Goal: Transaction & Acquisition: Purchase product/service

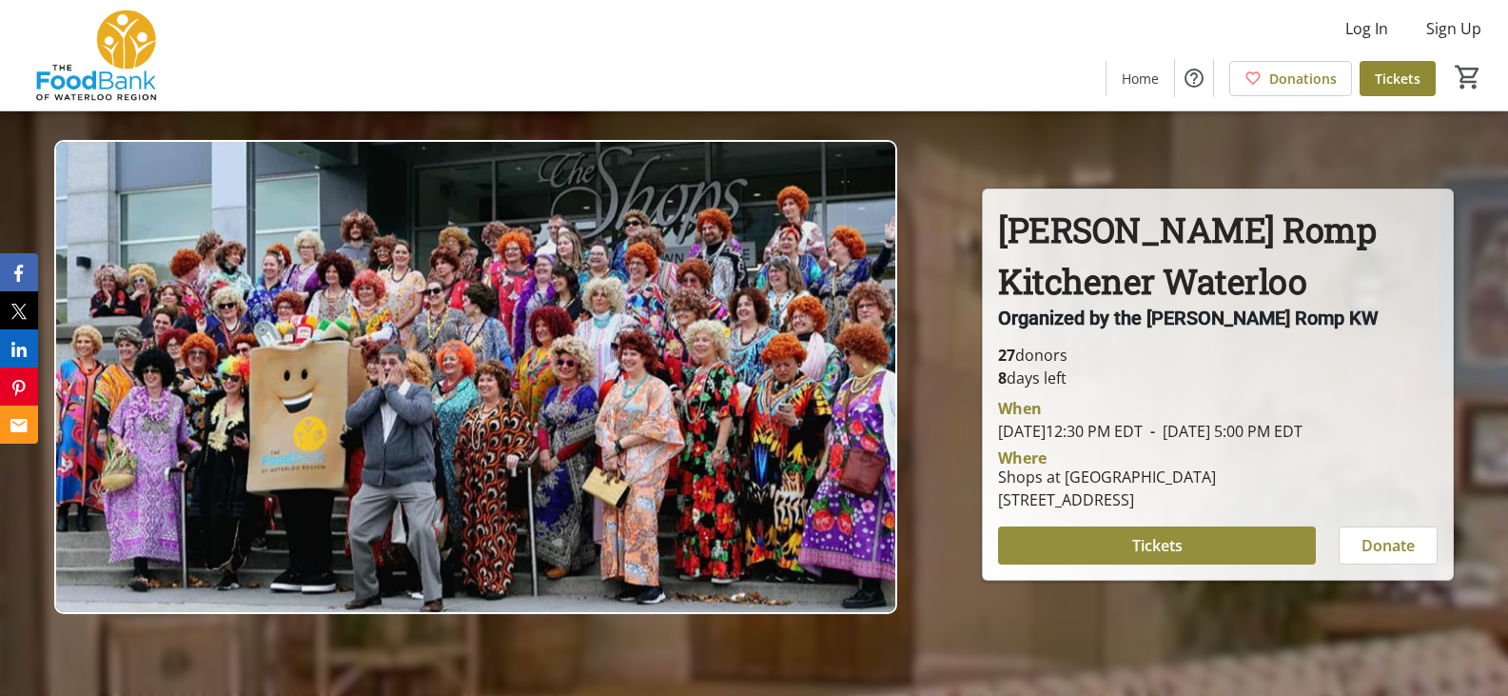
click at [1155, 550] on span "Tickets" at bounding box center [1157, 545] width 50 height 23
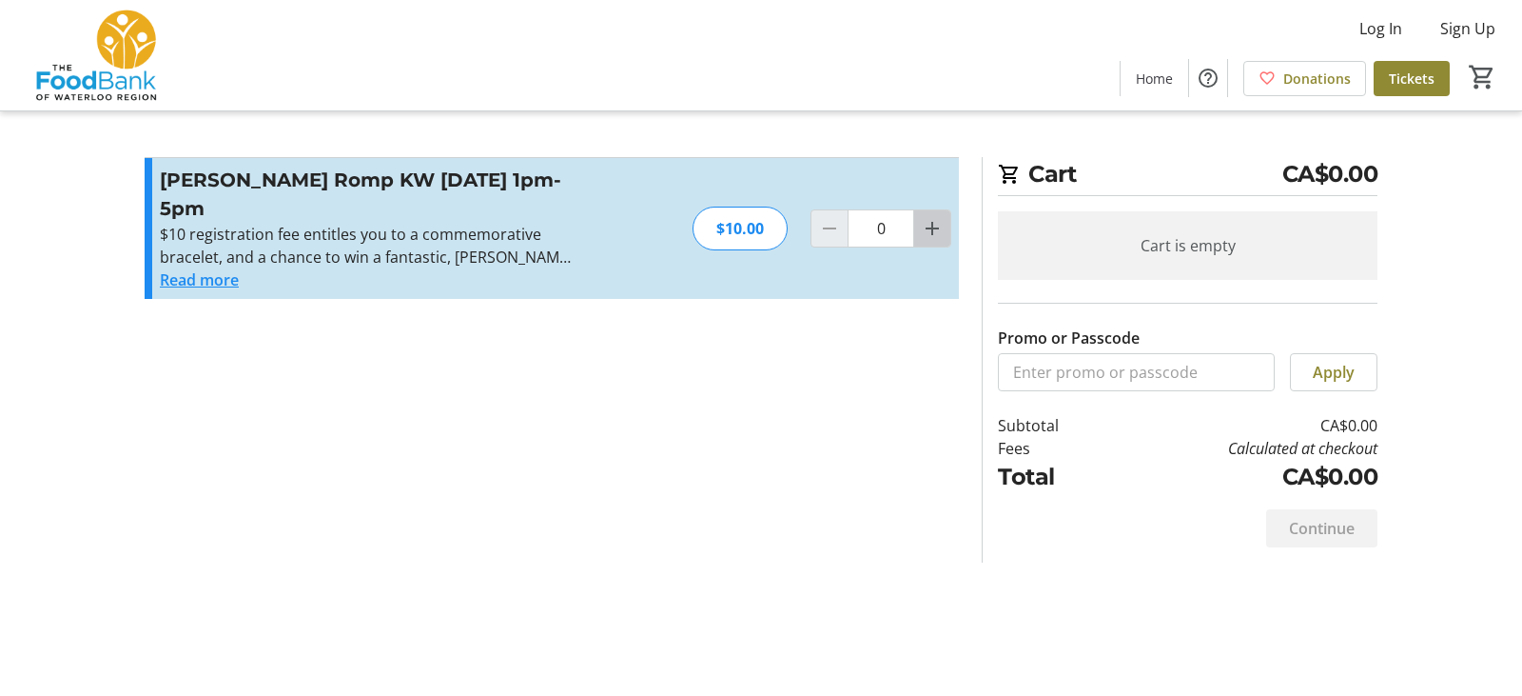
click at [934, 229] on mat-icon "Increment by one" at bounding box center [932, 228] width 23 height 23
type input "2"
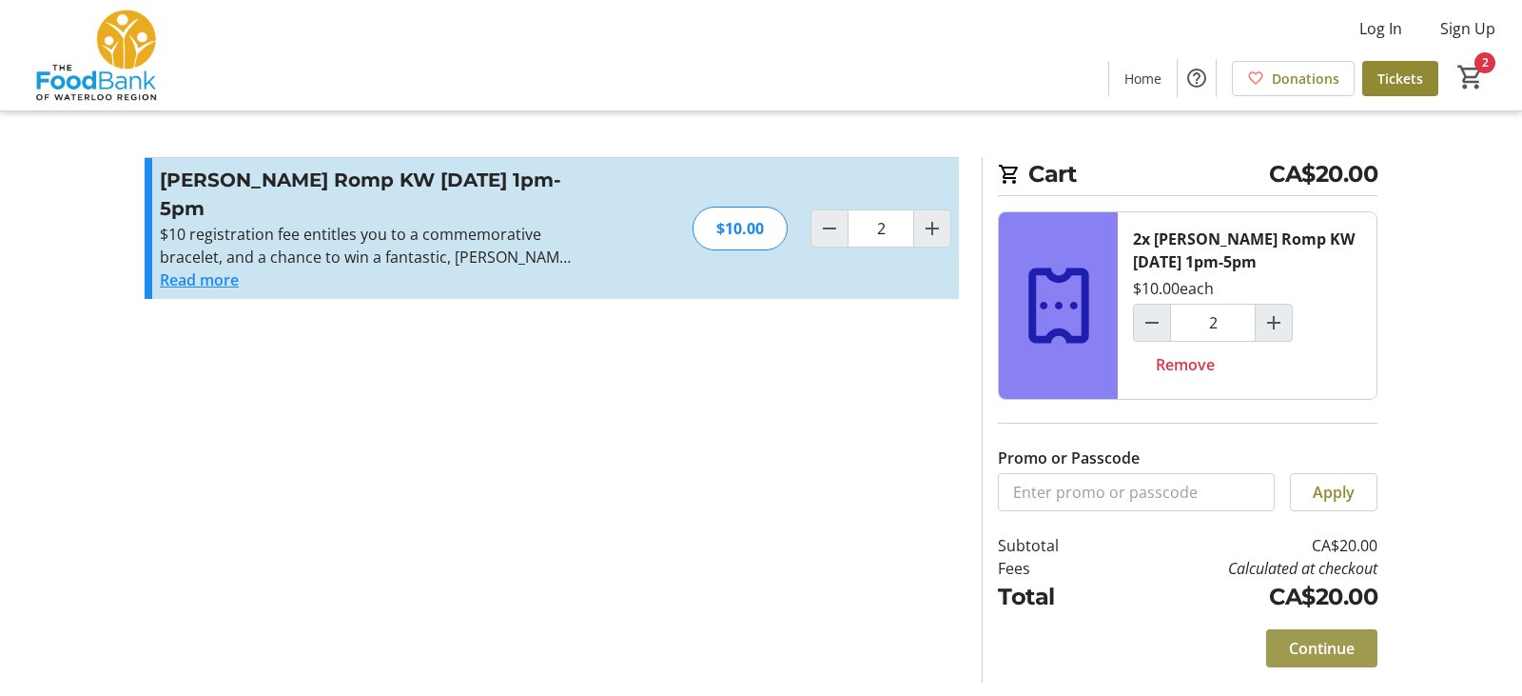
click at [1291, 646] on span "Continue" at bounding box center [1322, 648] width 66 height 23
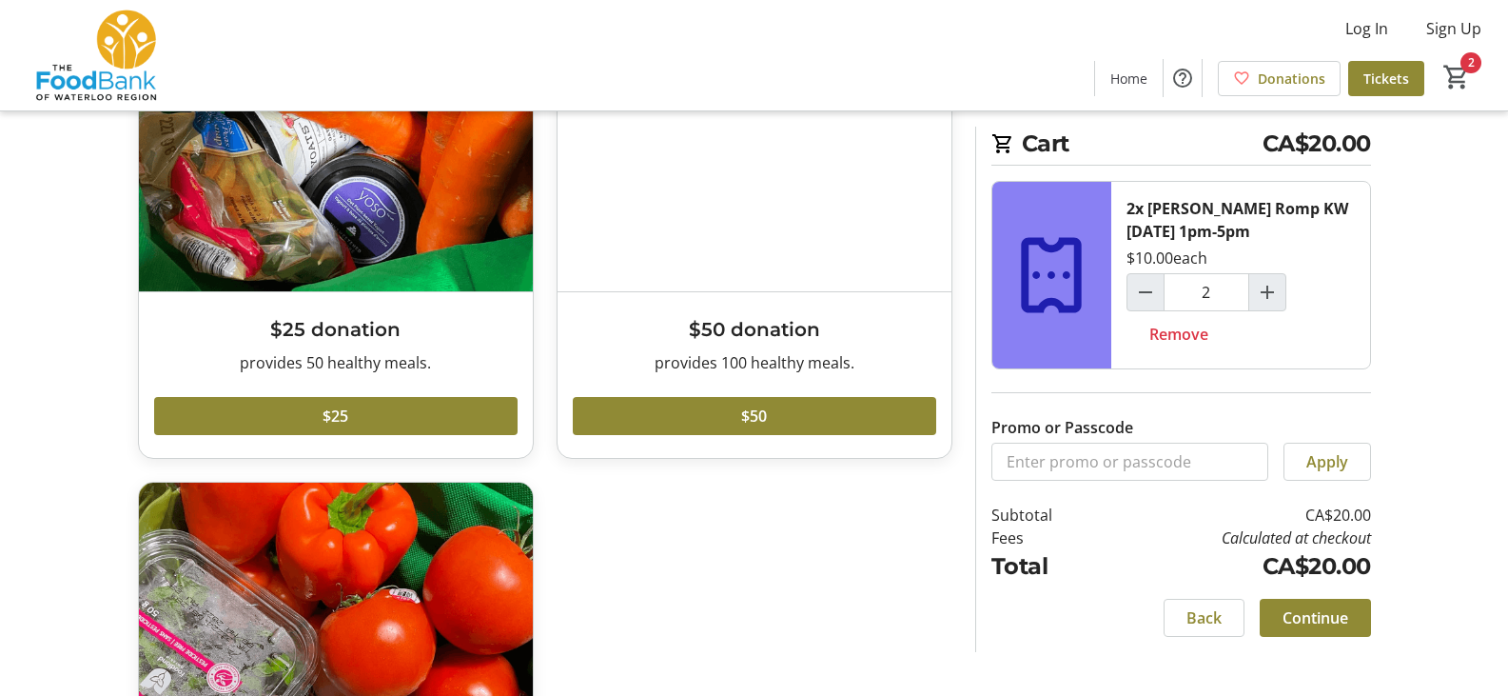
scroll to position [190, 0]
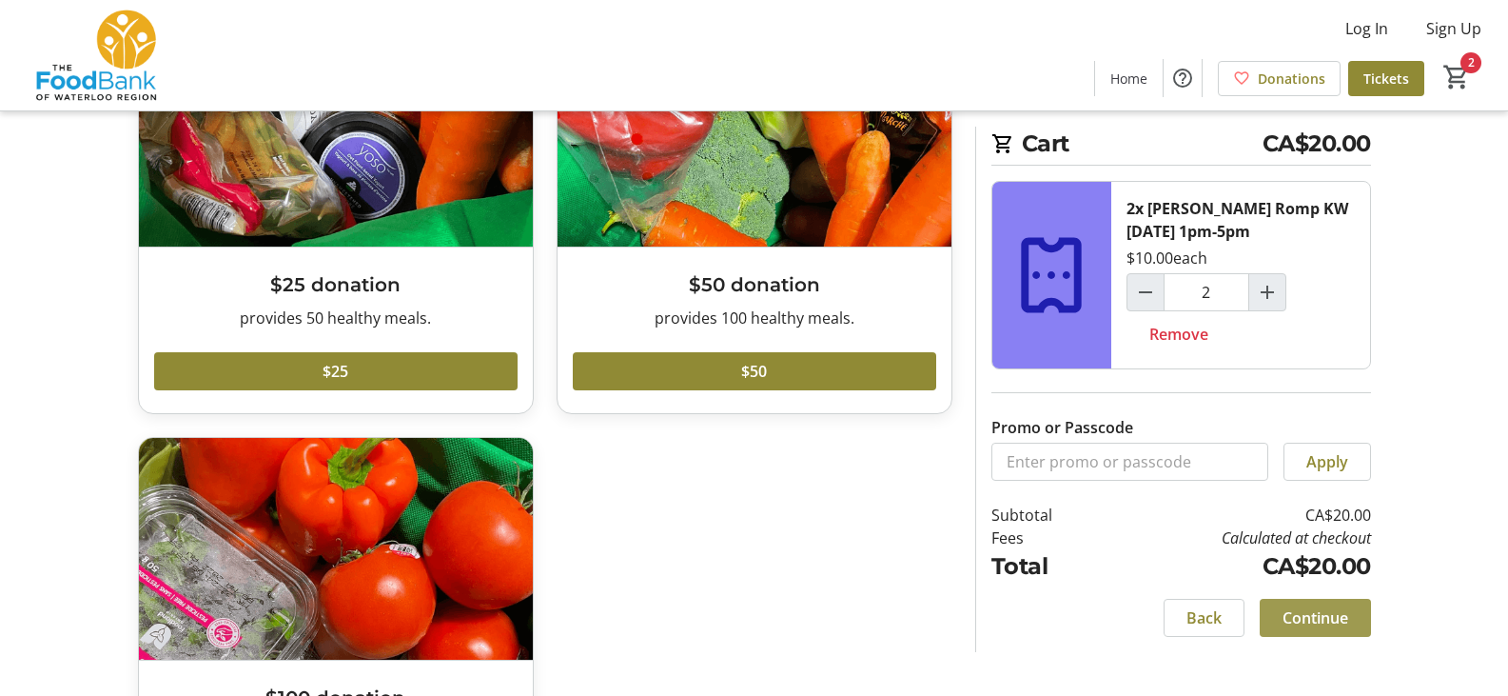
click at [1324, 620] on span "Continue" at bounding box center [1316, 617] width 66 height 23
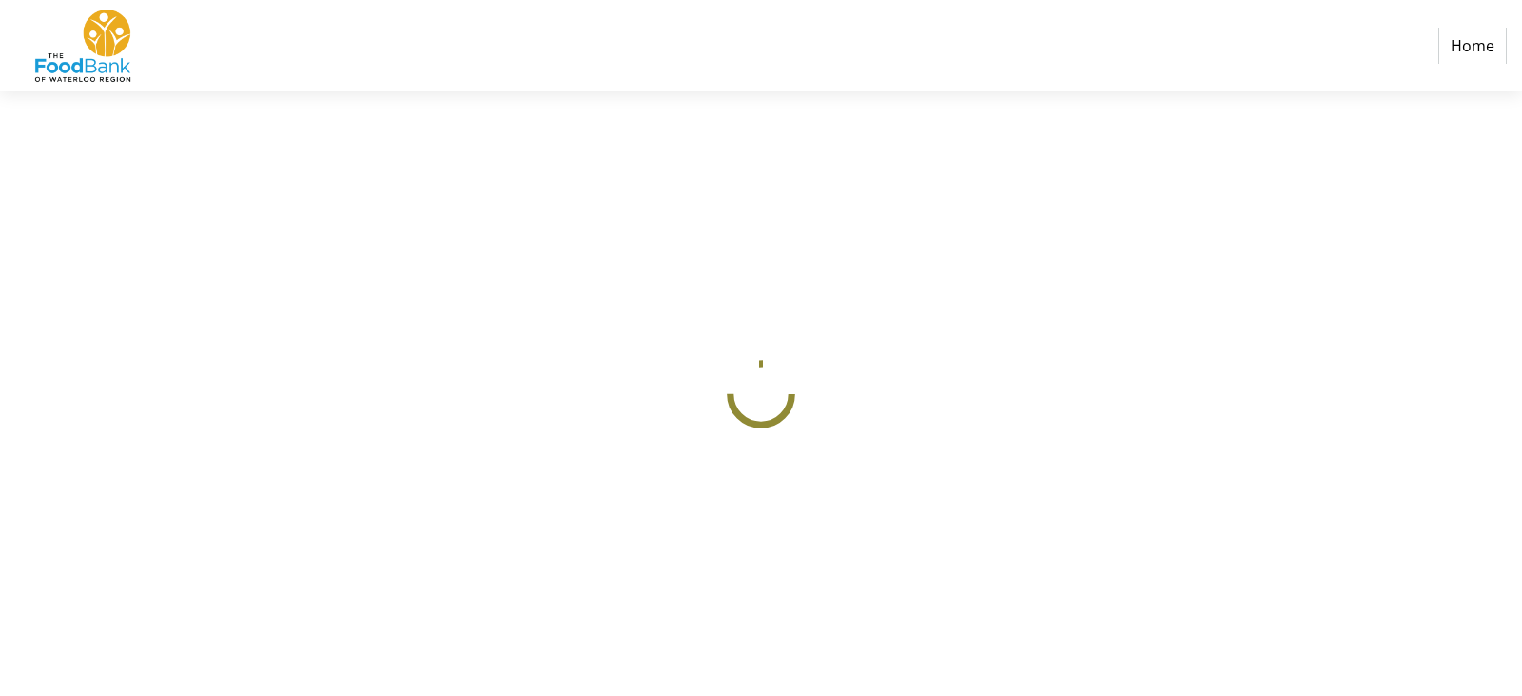
select select "CA"
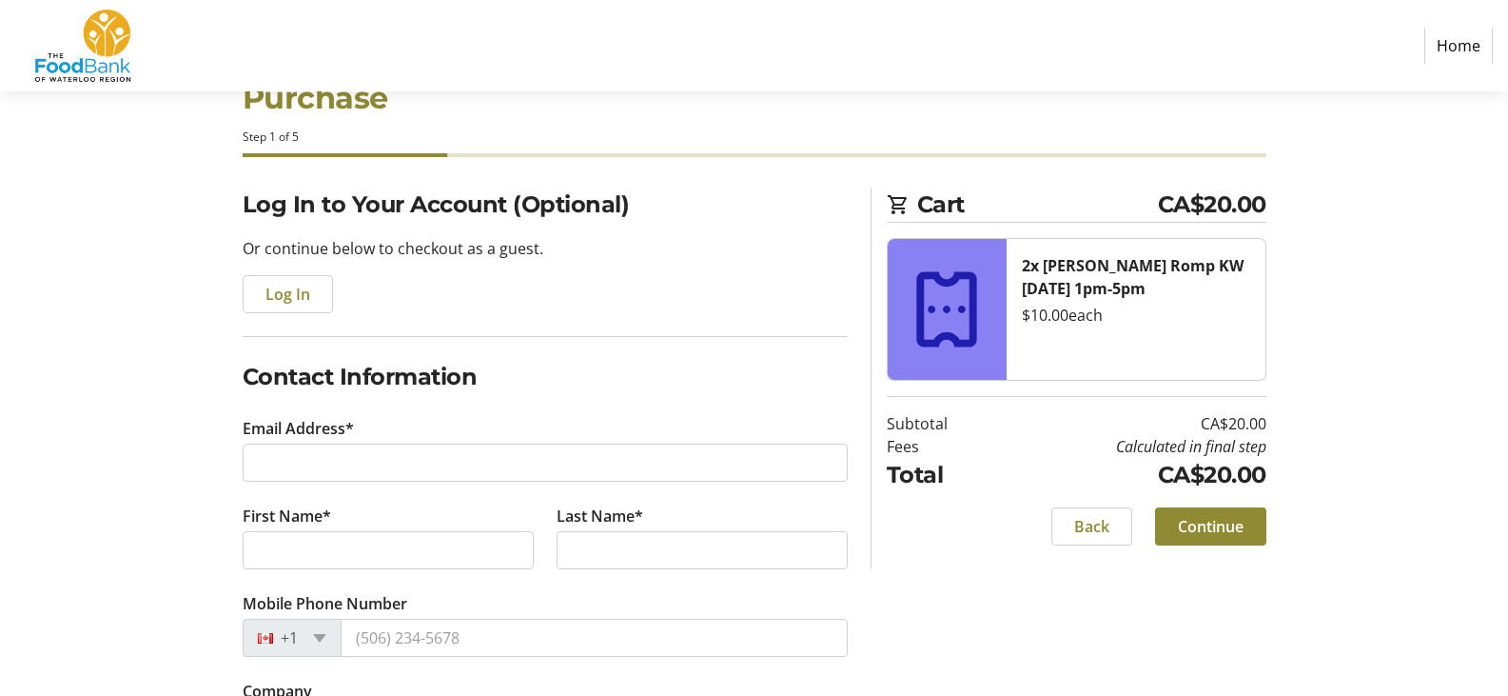
scroll to position [95, 0]
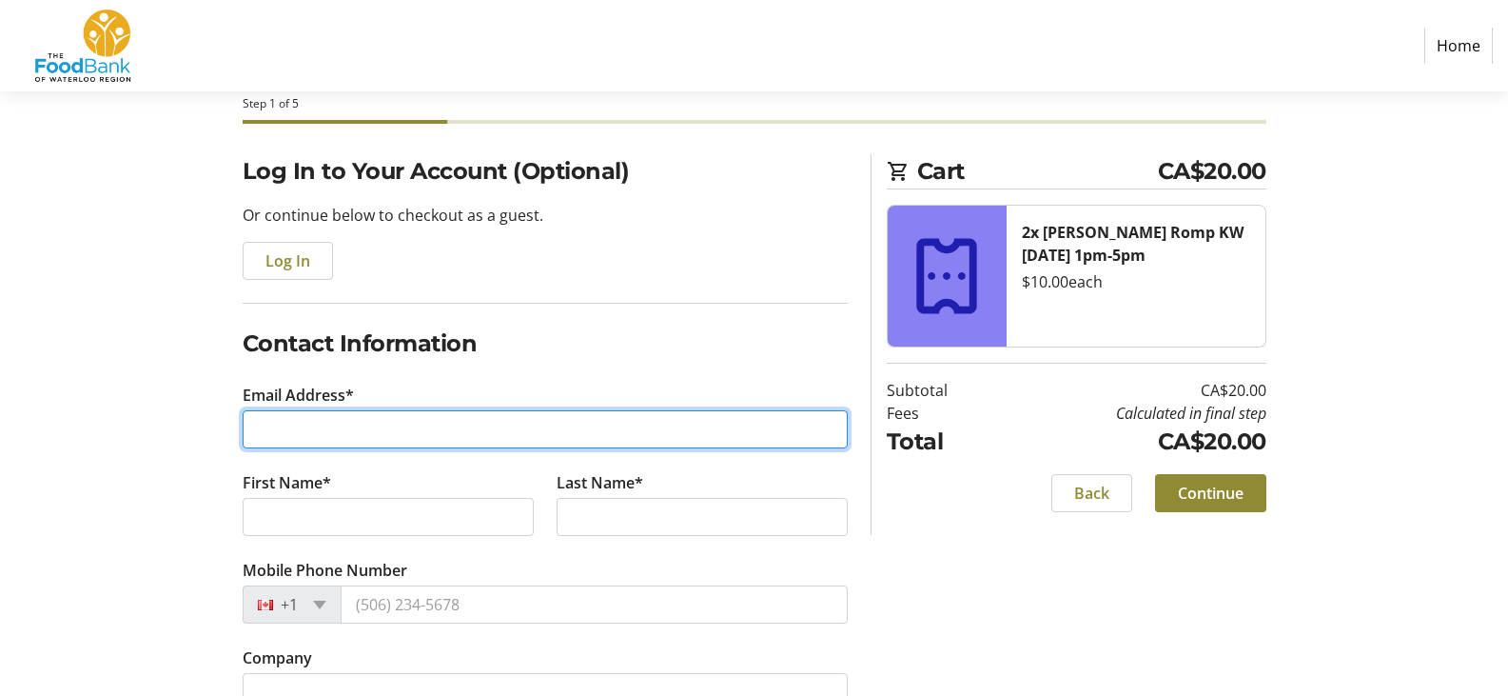
click at [296, 429] on input "Email Address*" at bounding box center [545, 429] width 605 height 38
type input "[EMAIL_ADDRESS][DOMAIN_NAME]"
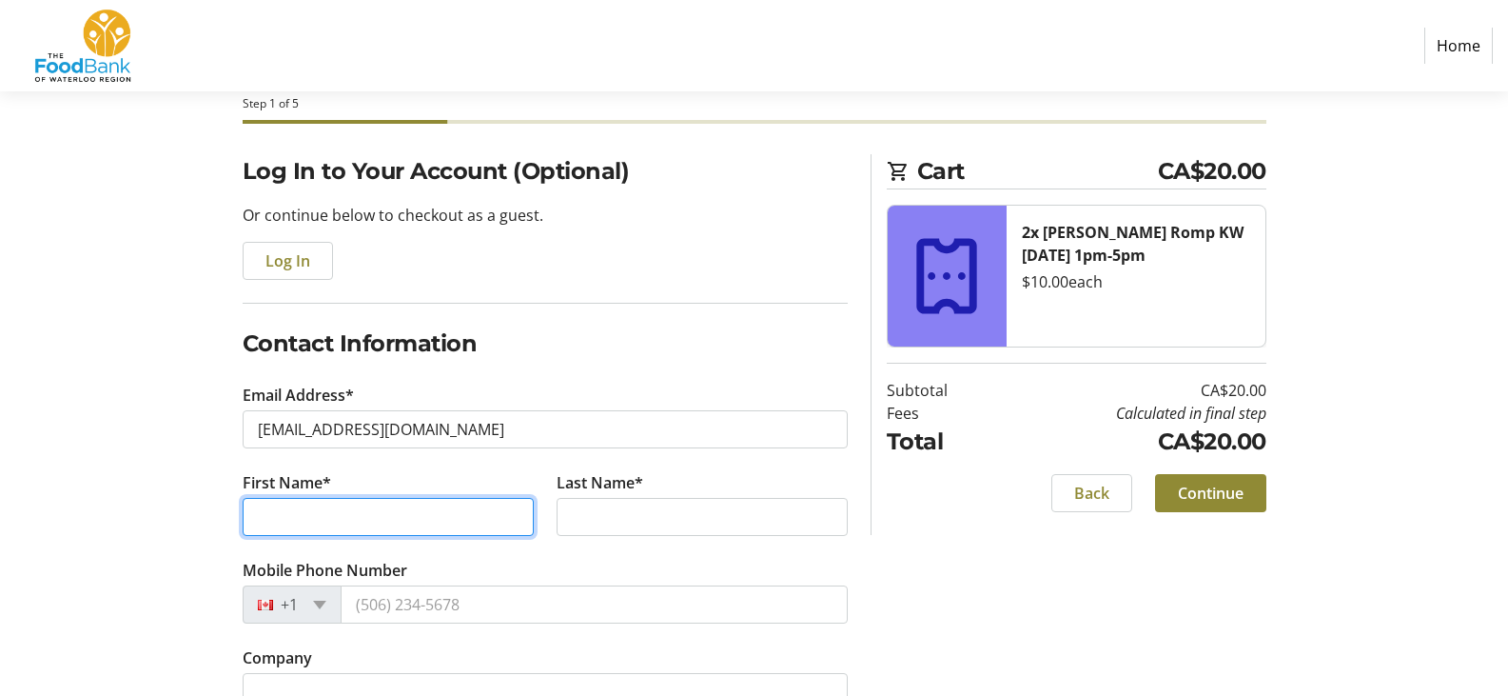
click at [284, 518] on input "First Name*" at bounding box center [388, 517] width 291 height 38
type input "a"
type input "[PERSON_NAME]"
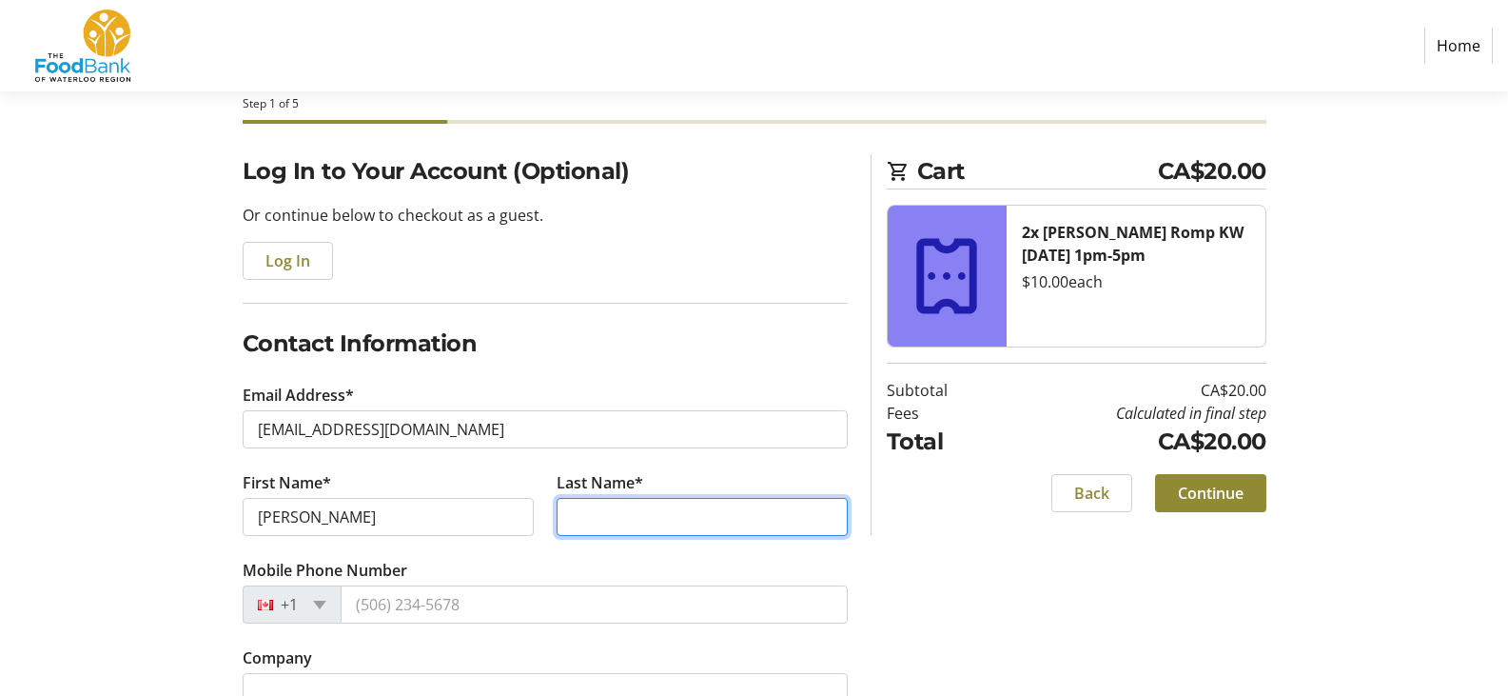
click at [600, 517] on input "Last Name*" at bounding box center [702, 517] width 291 height 38
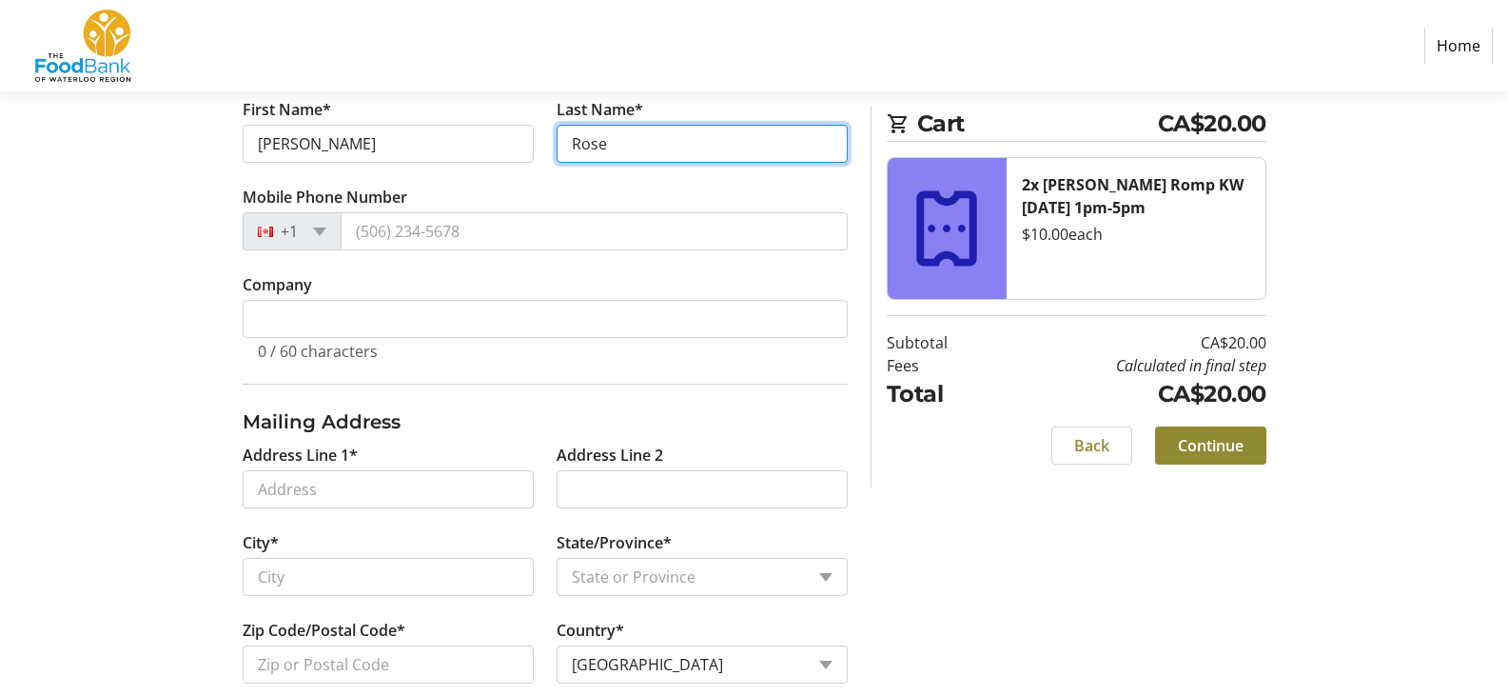
scroll to position [476, 0]
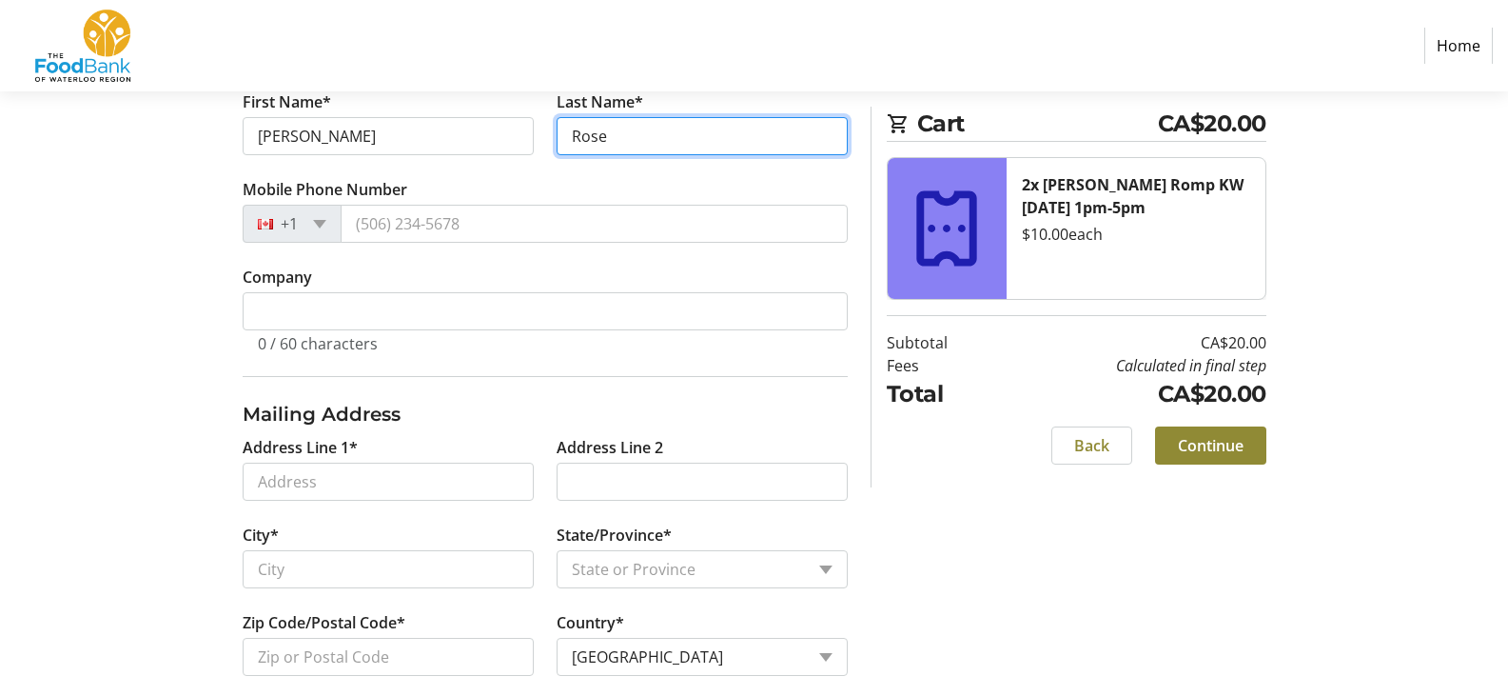
type input "Rose"
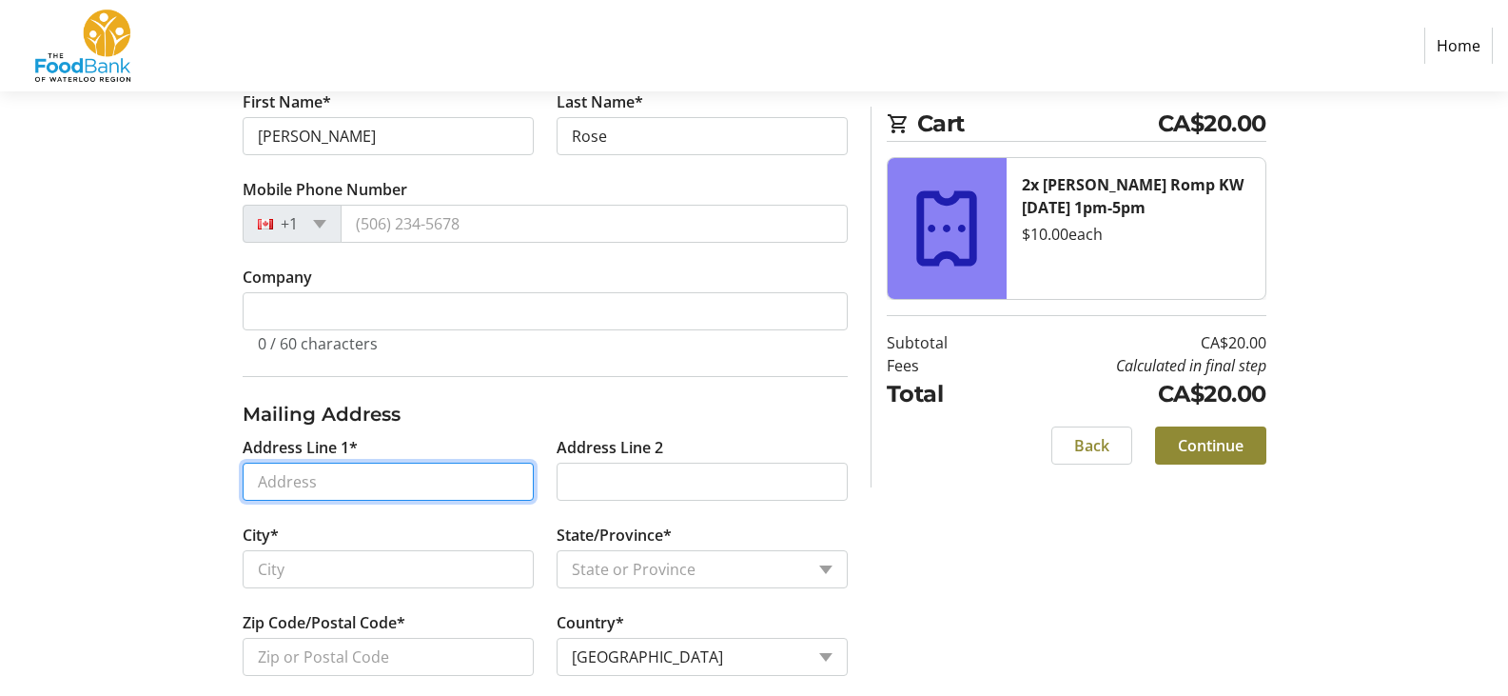
click at [295, 481] on input "Address Line 1*" at bounding box center [388, 481] width 291 height 38
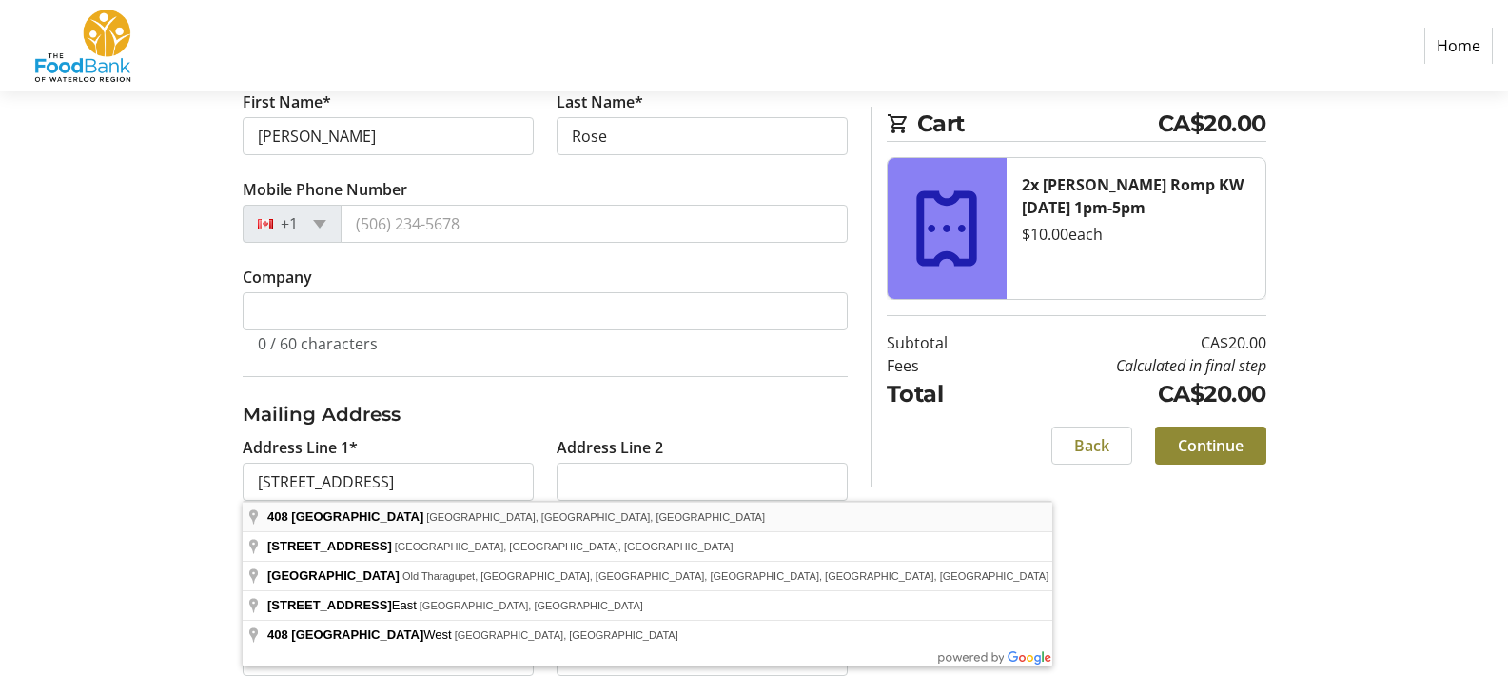
type input "[STREET_ADDRESS]"
type input "[GEOGRAPHIC_DATA]"
select select "ON"
type input "N1R 5S4"
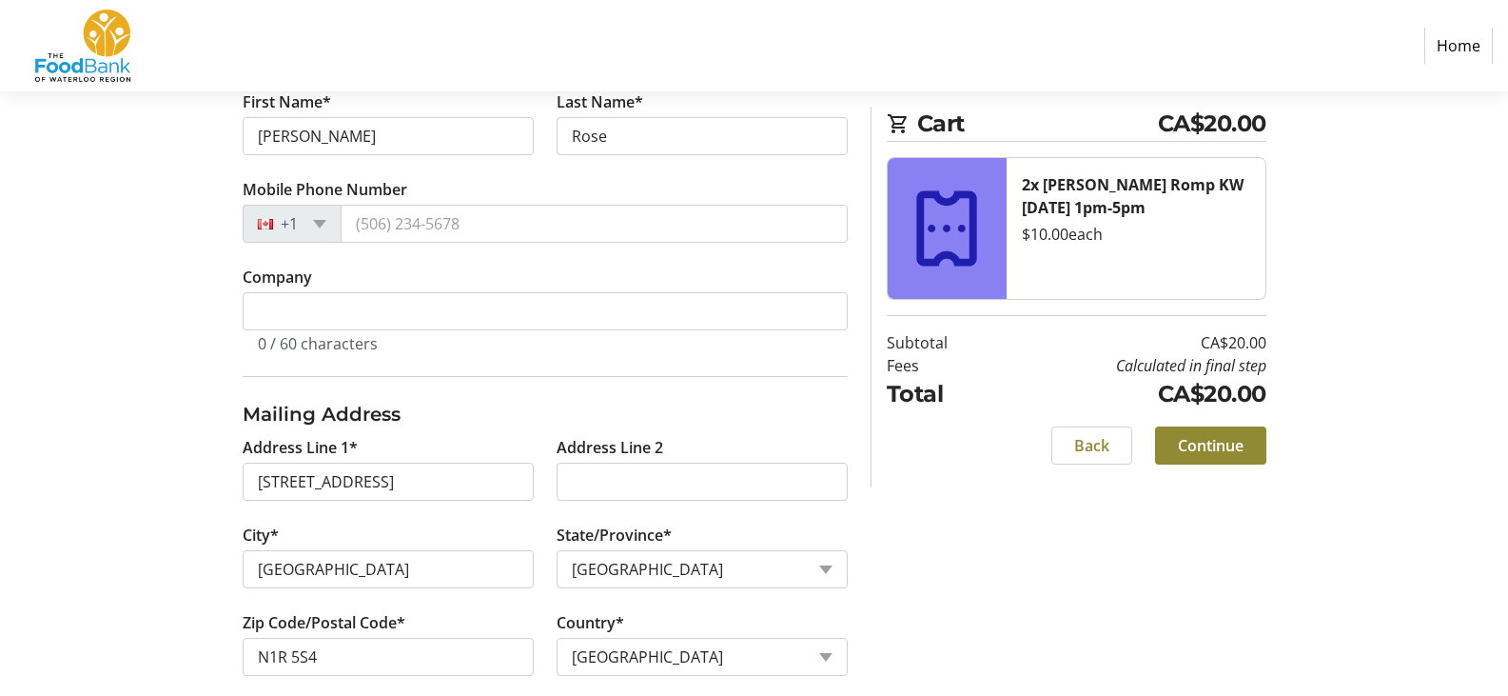
scroll to position [501, 0]
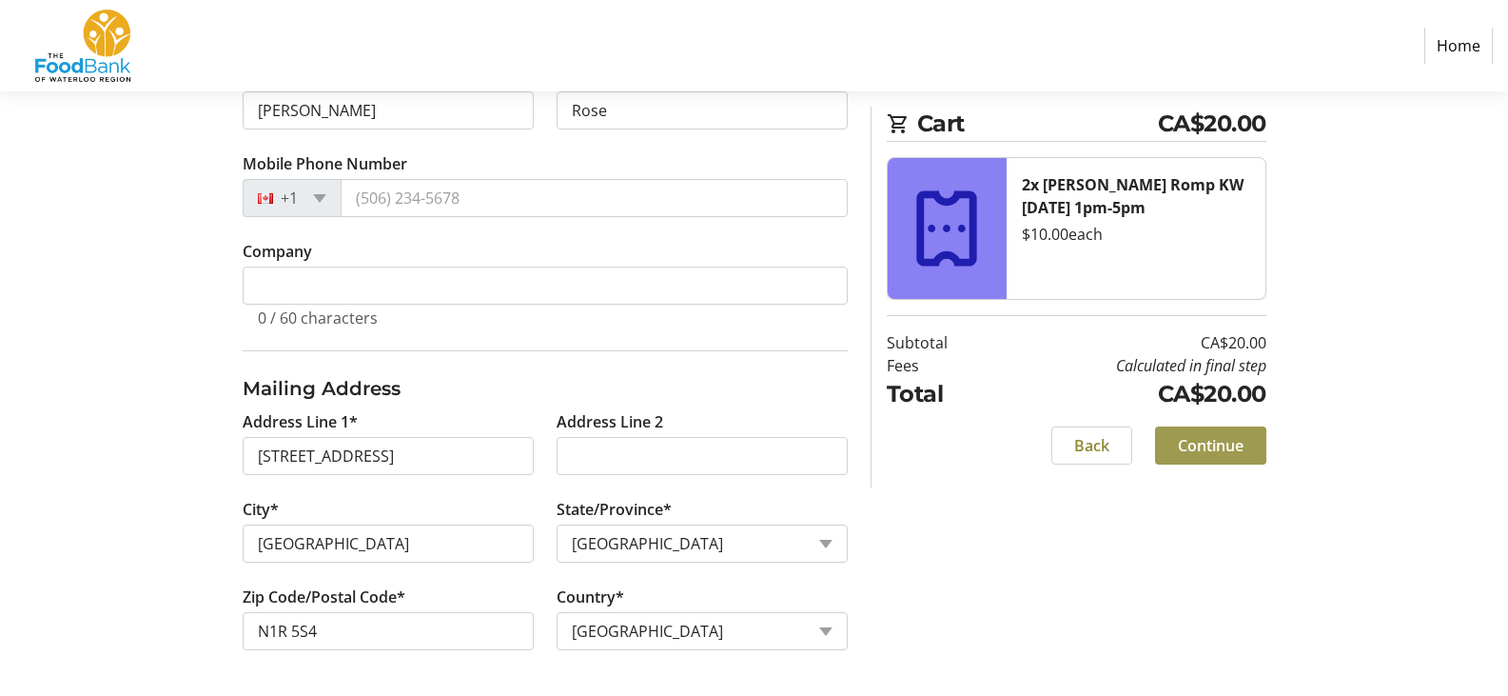
click at [1226, 452] on span "Continue" at bounding box center [1211, 445] width 66 height 23
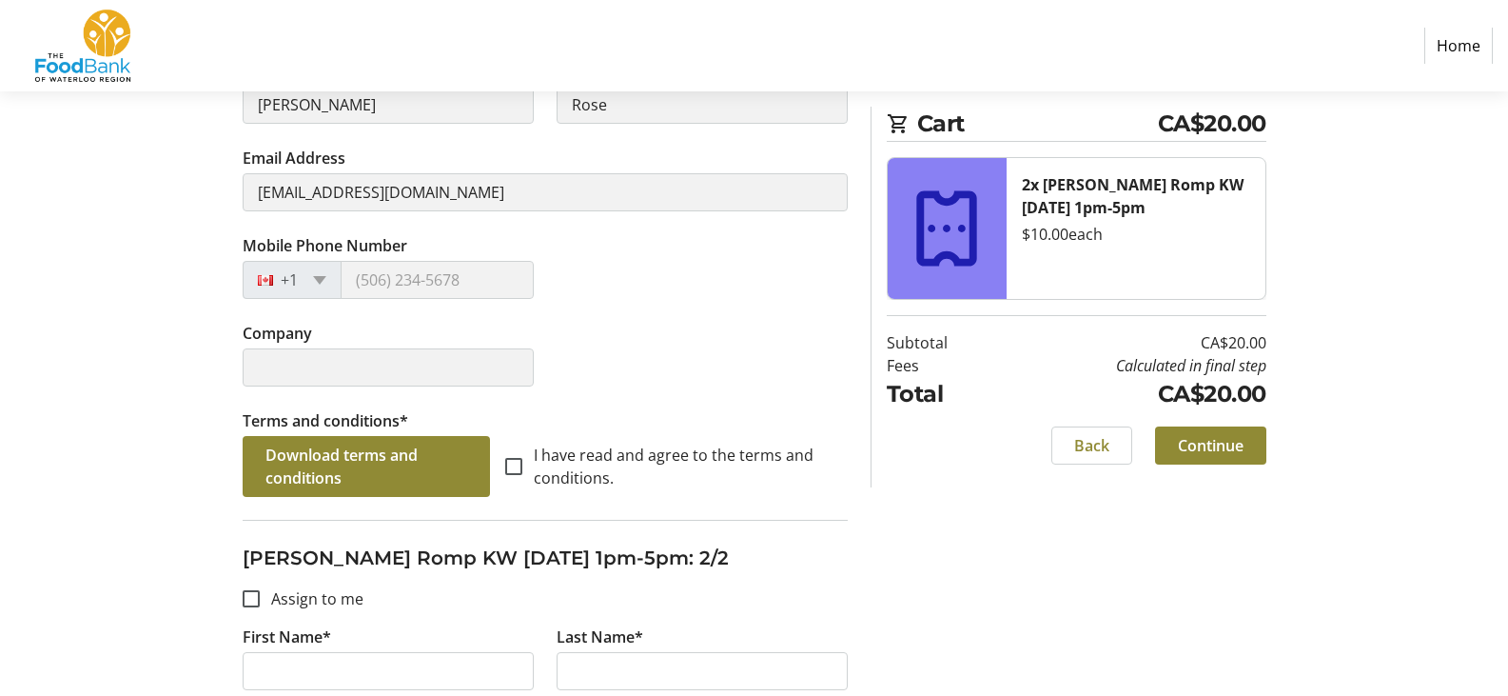
scroll to position [666, 0]
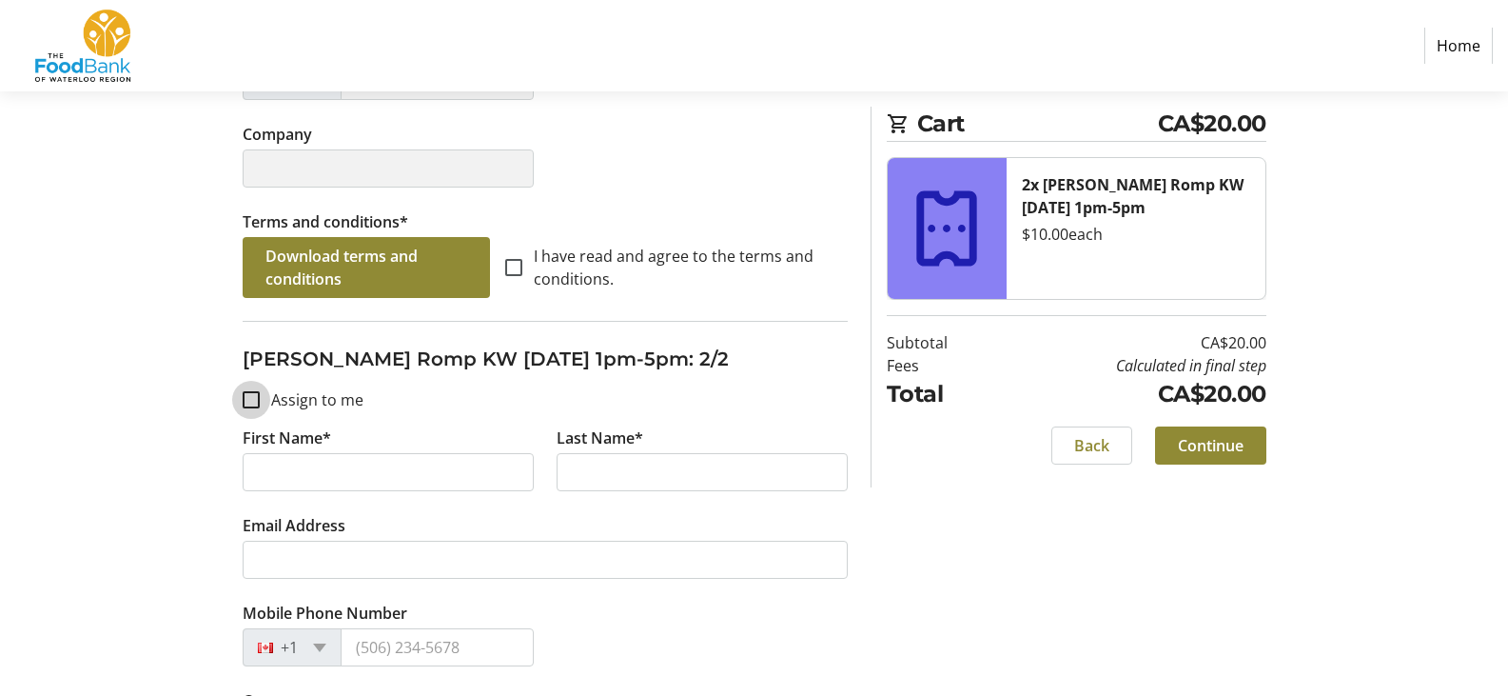
click at [253, 401] on input "Assign to me" at bounding box center [251, 399] width 17 height 17
checkbox input "true"
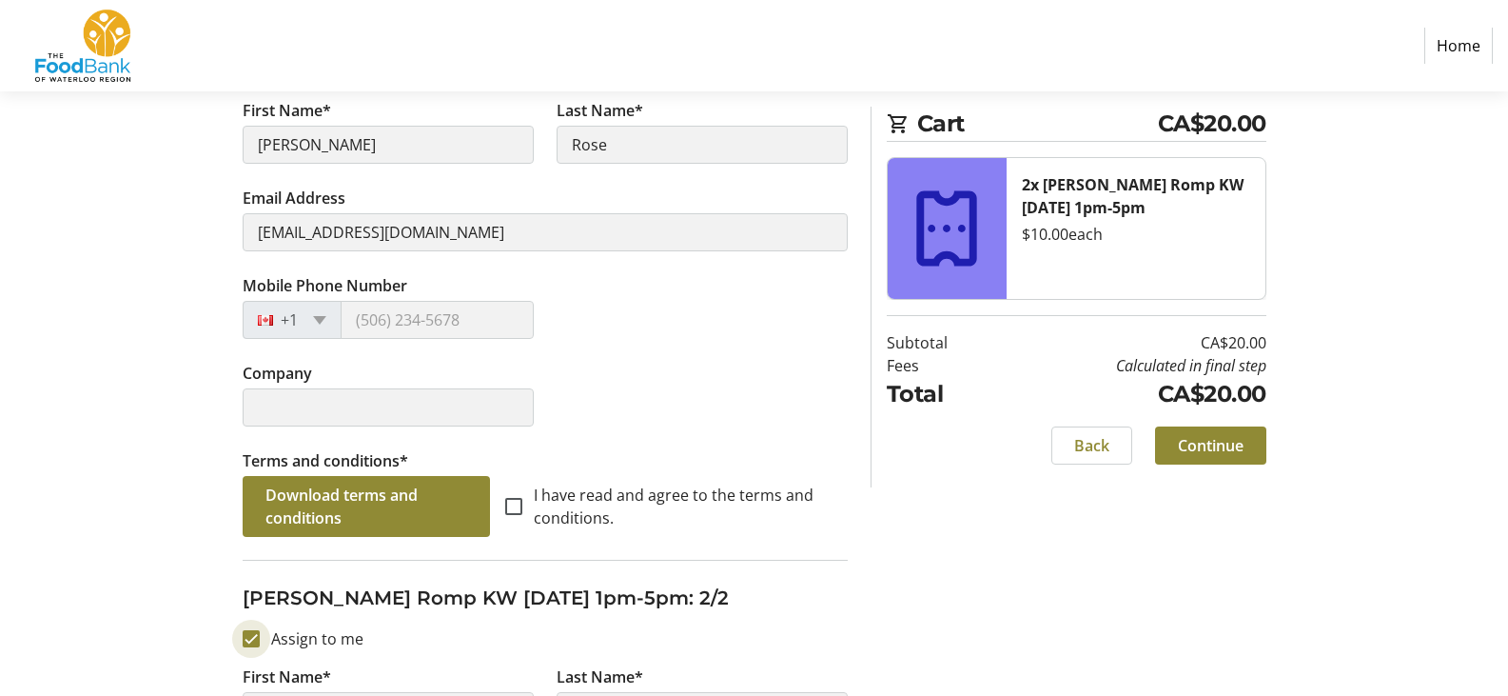
type input "[PERSON_NAME]"
type input "Rose"
type input "[EMAIL_ADDRESS][DOMAIN_NAME]"
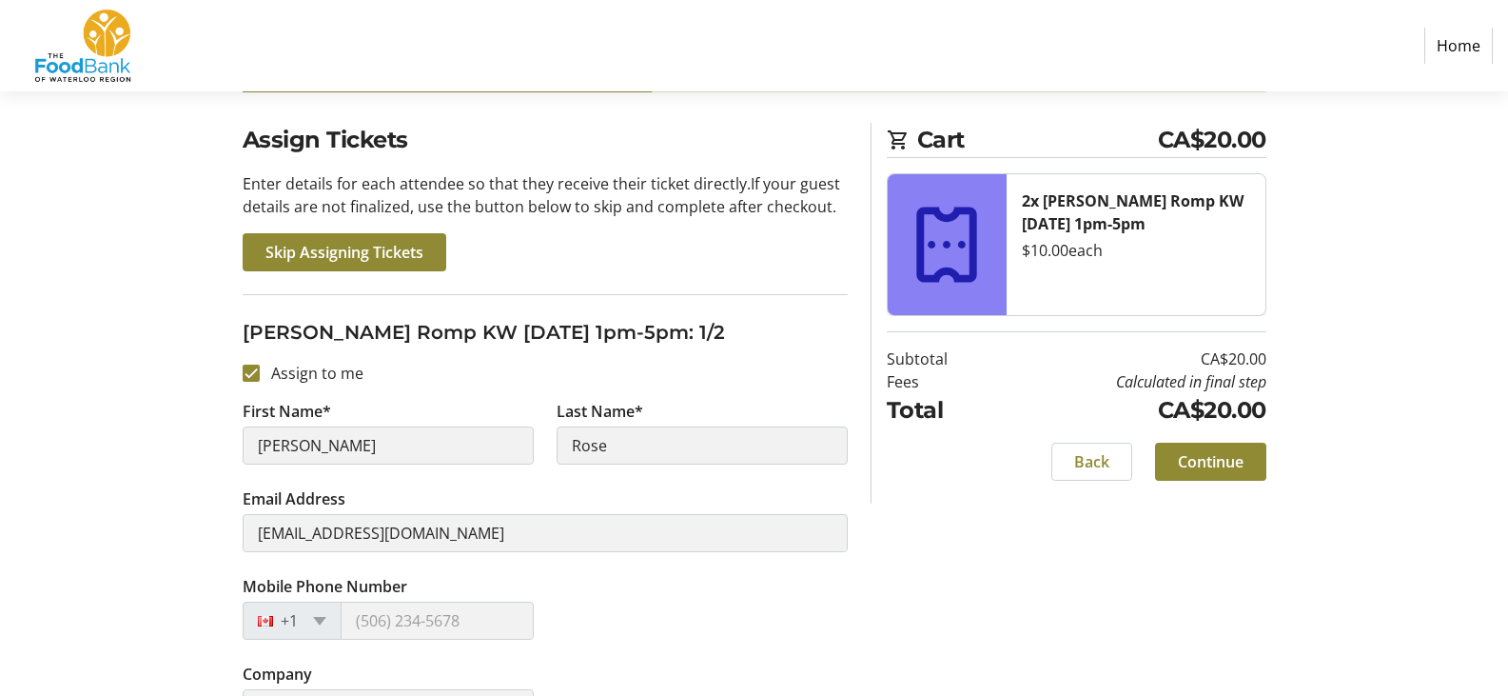
scroll to position [95, 0]
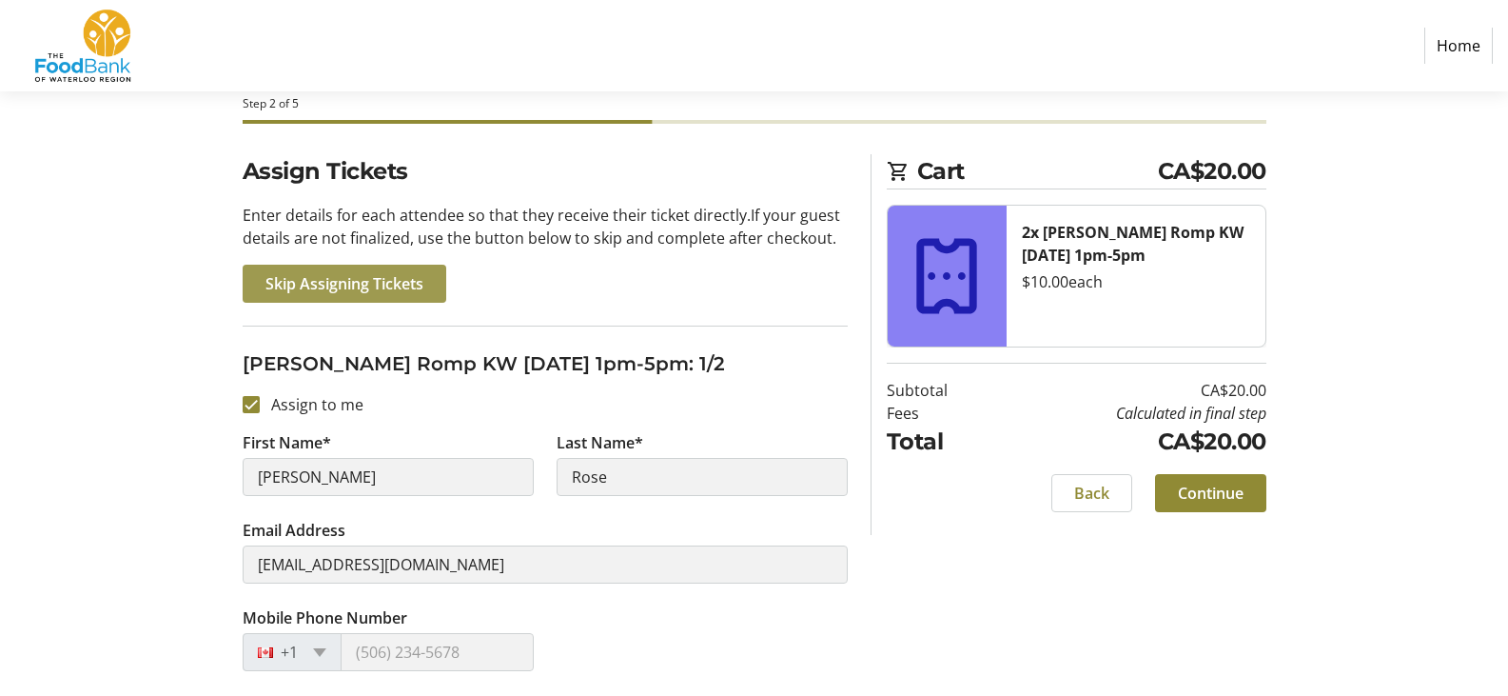
click at [408, 290] on span "Skip Assigning Tickets" at bounding box center [344, 283] width 158 height 23
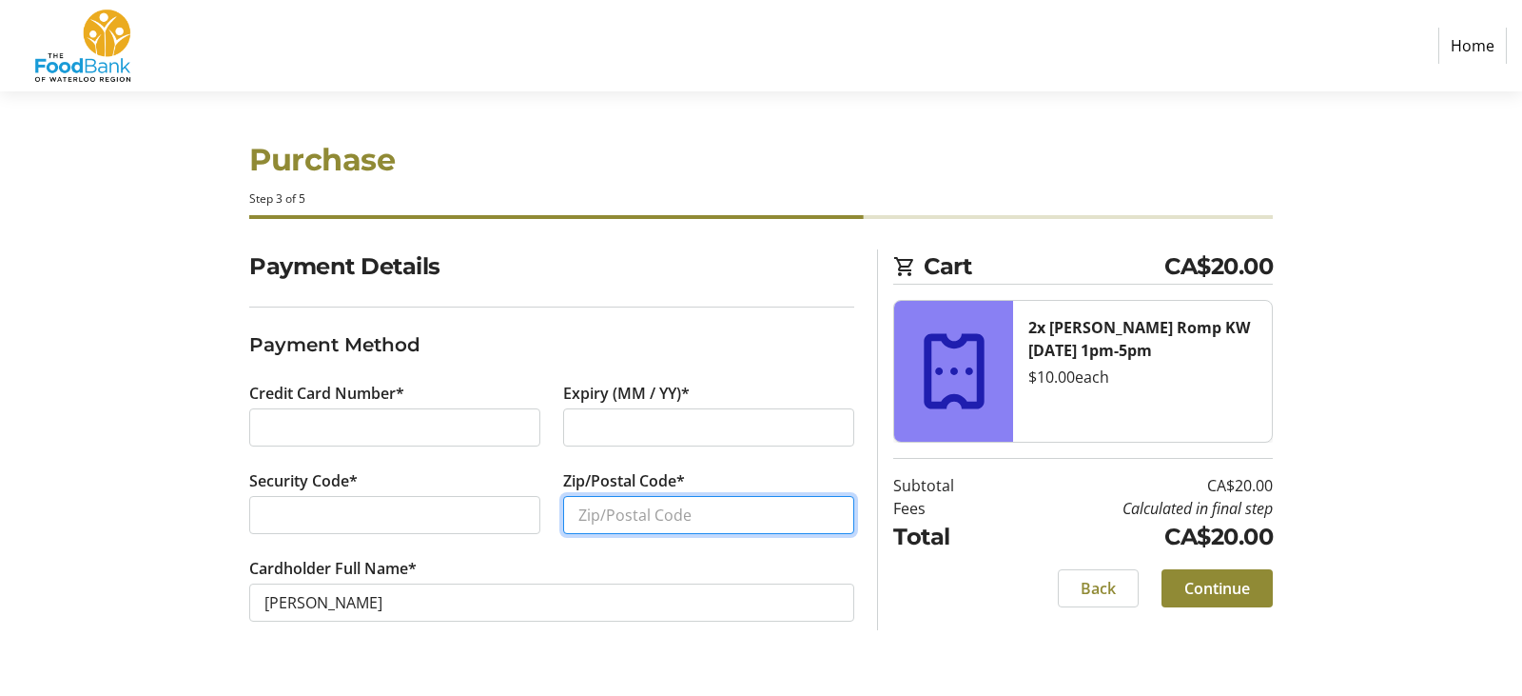
click at [588, 516] on input "Zip/Postal Code*" at bounding box center [708, 515] width 291 height 38
type input "n1r5s4"
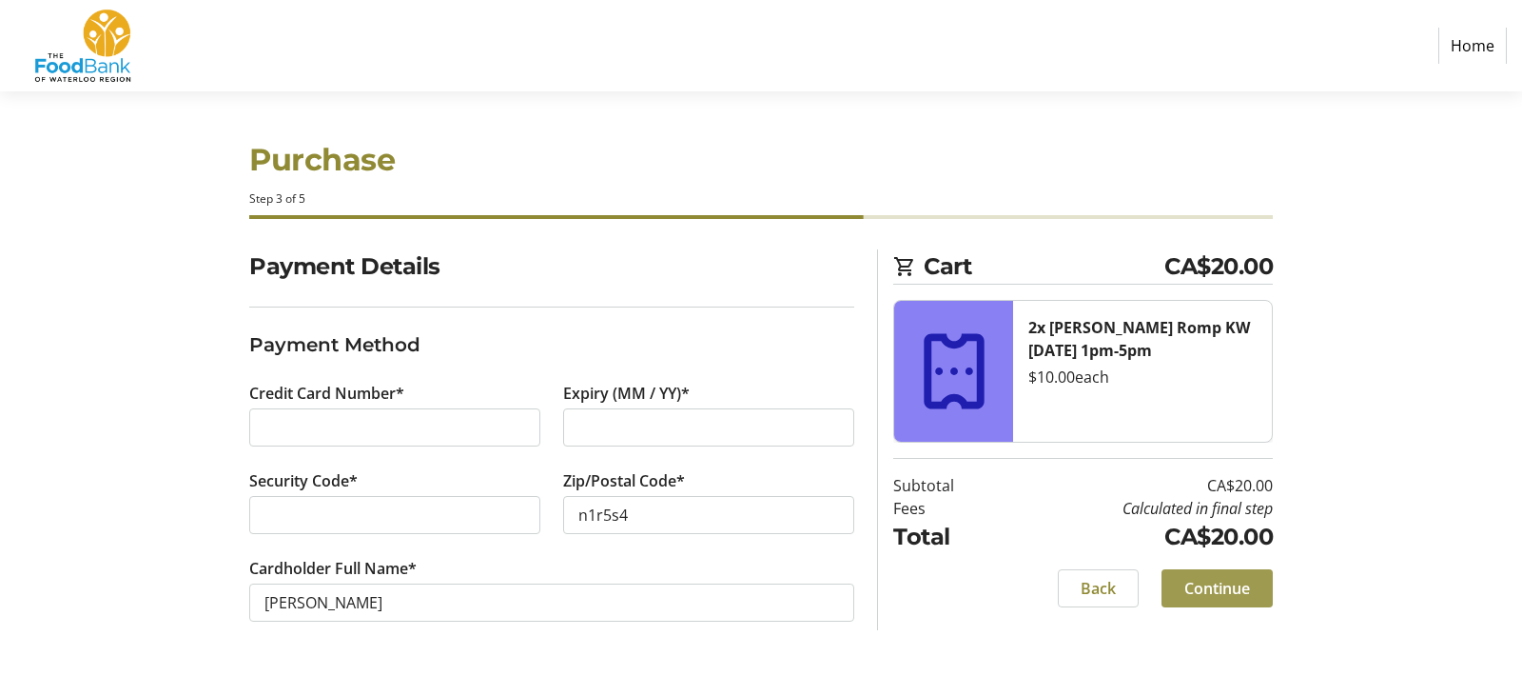
click at [1220, 580] on span "Continue" at bounding box center [1218, 588] width 66 height 23
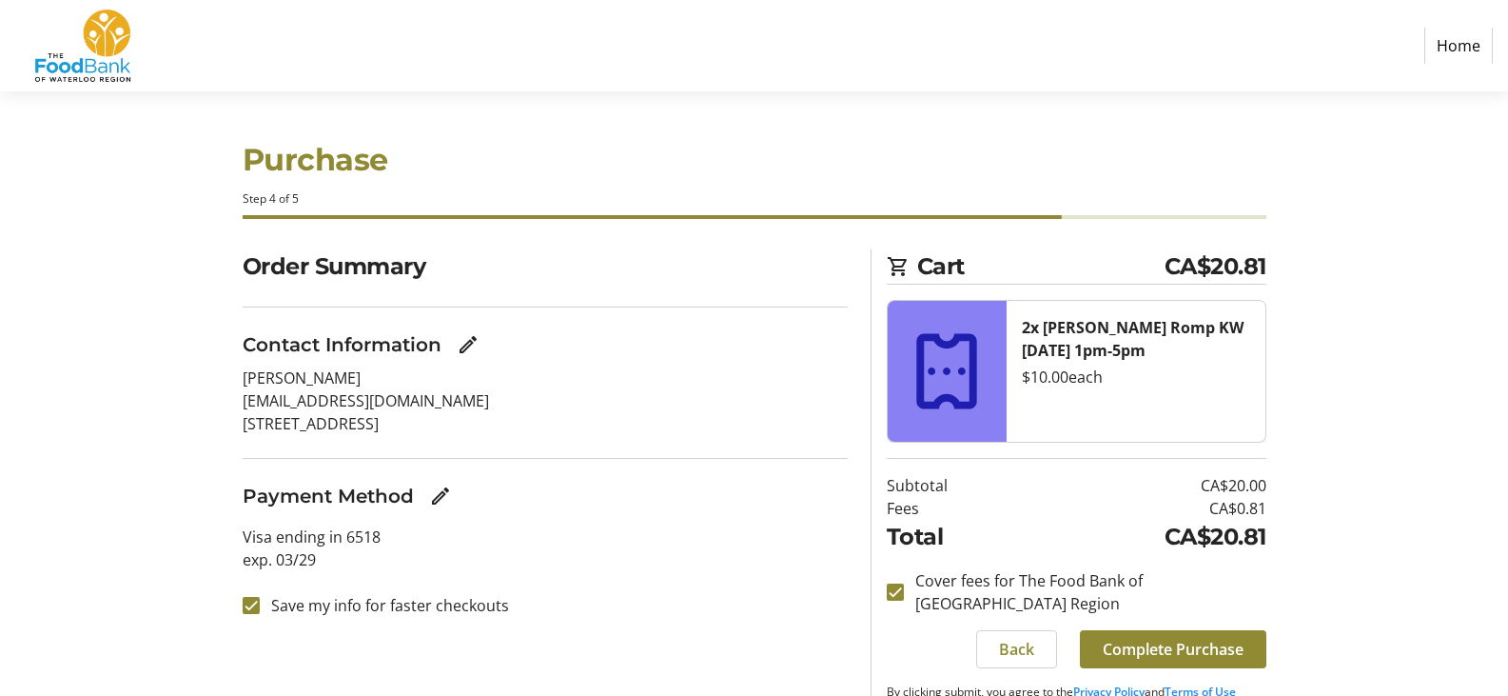
scroll to position [24, 0]
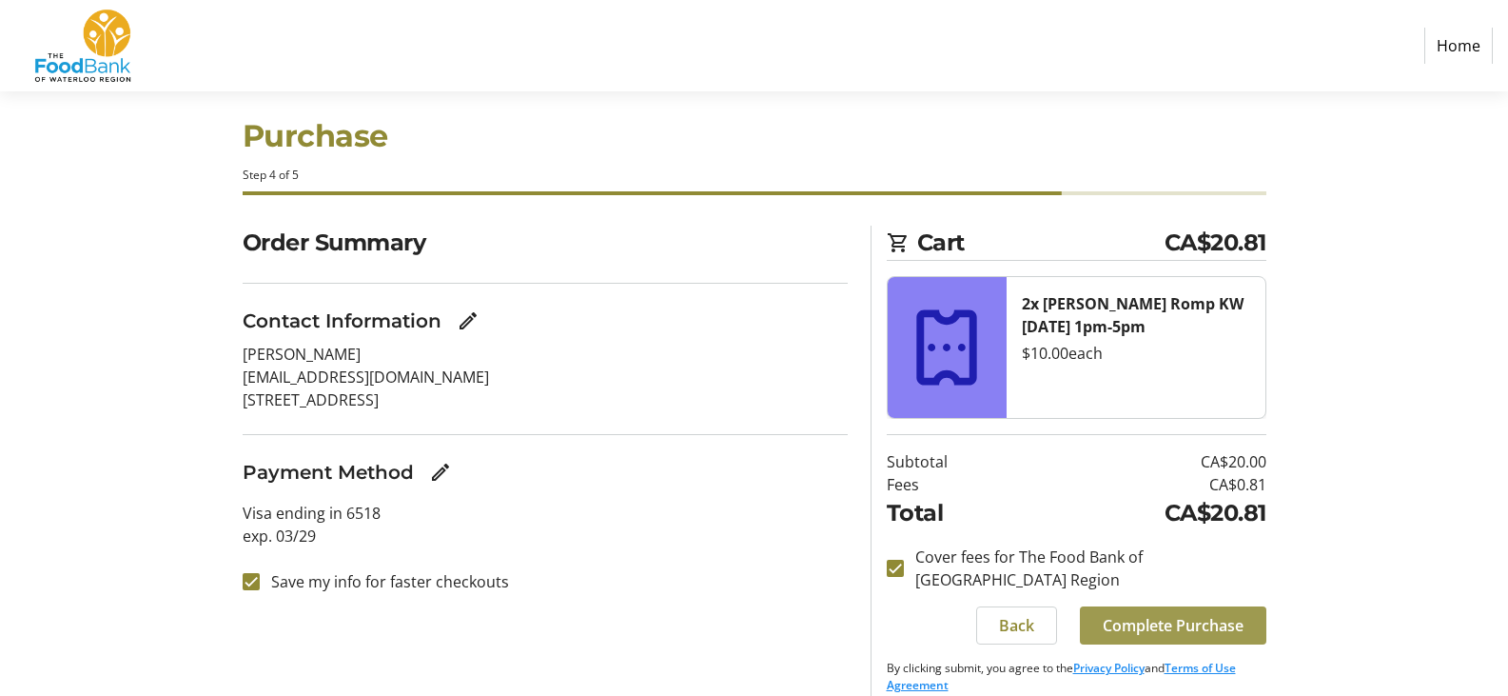
click at [1132, 614] on span "Complete Purchase" at bounding box center [1173, 625] width 141 height 23
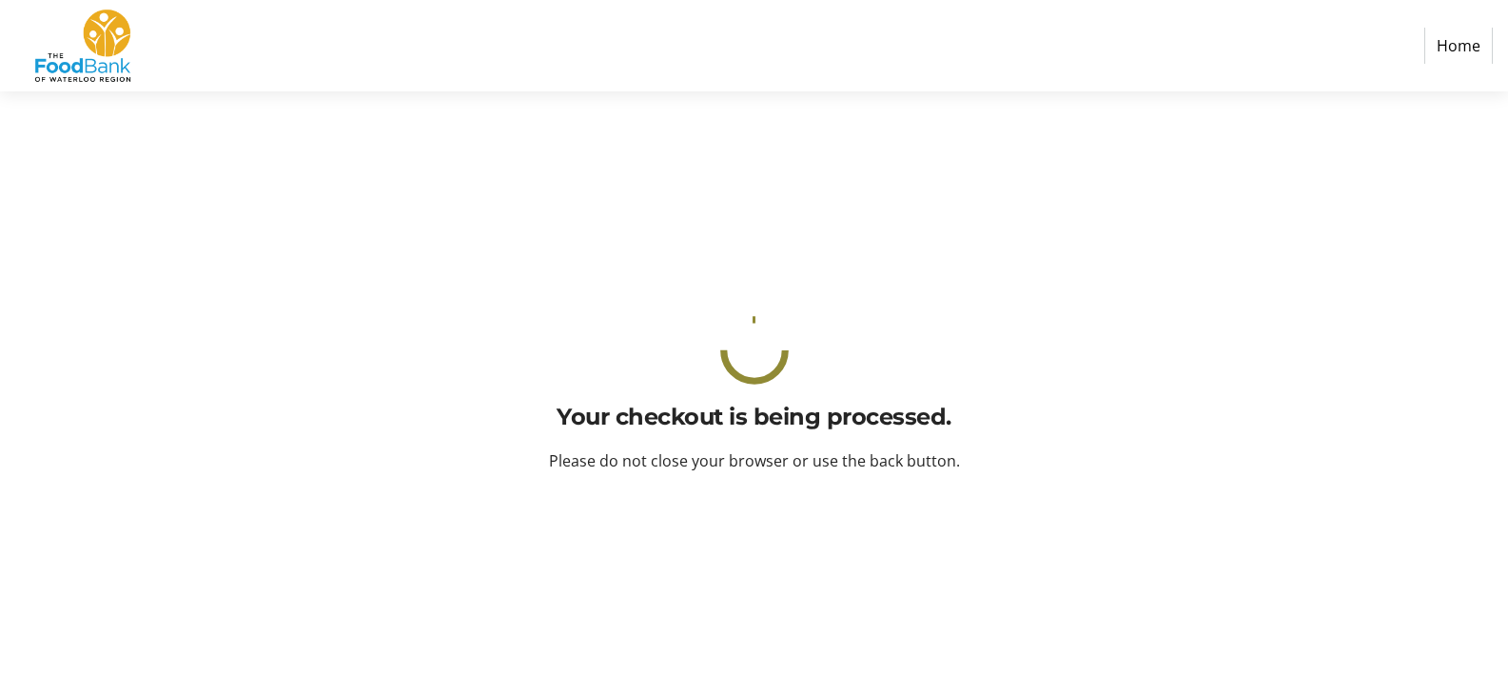
scroll to position [0, 0]
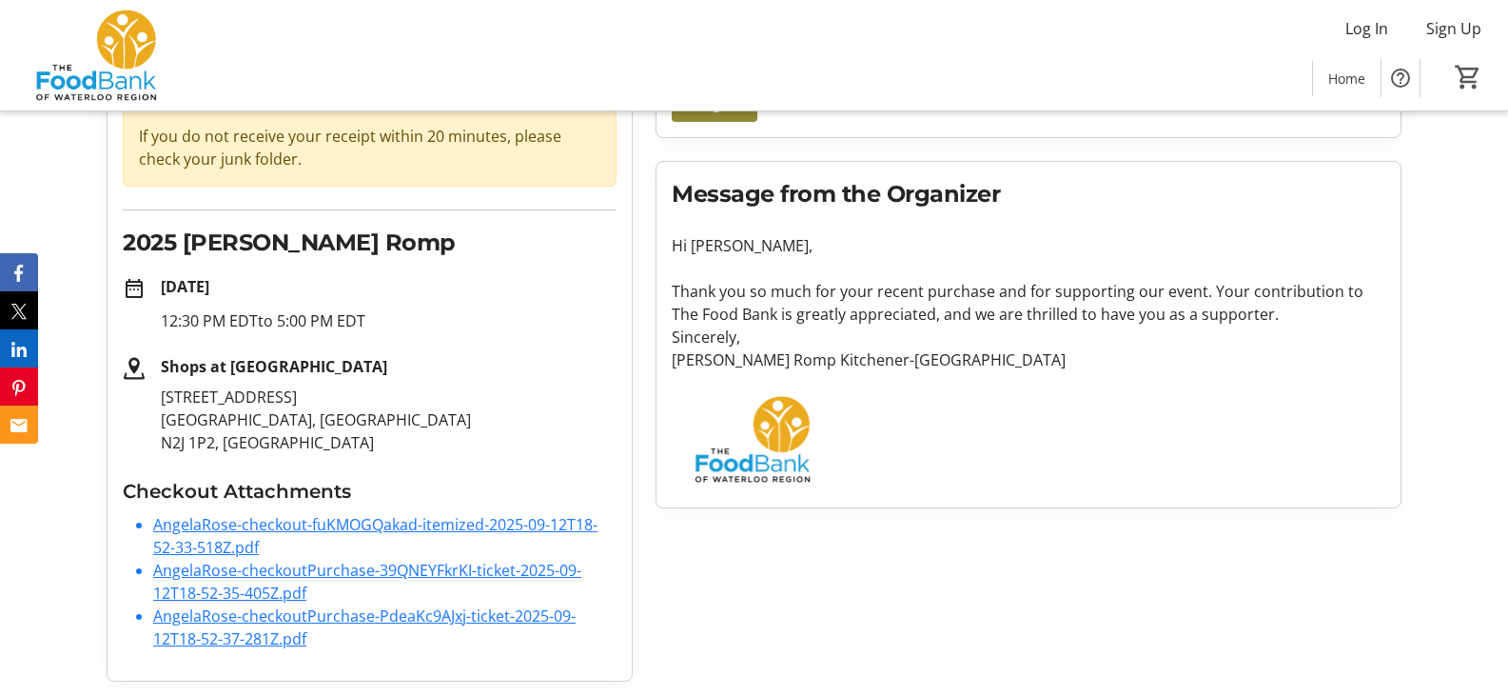
scroll to position [187, 0]
click at [234, 571] on link "AngelaRose-checkoutPurchase-39QNEYFkrKI-ticket-2025-09-12T18-52-35-405Z.pdf" at bounding box center [367, 581] width 428 height 44
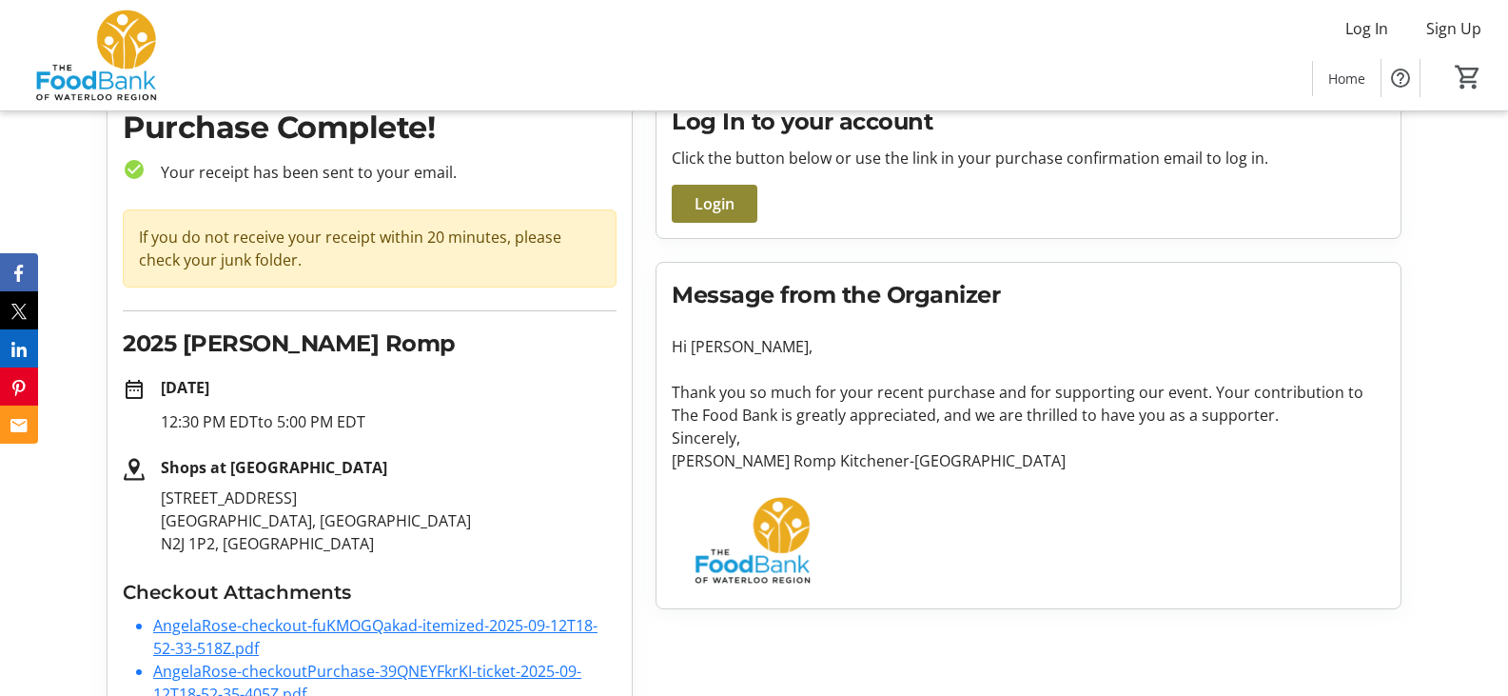
scroll to position [0, 0]
